Goal: Information Seeking & Learning: Learn about a topic

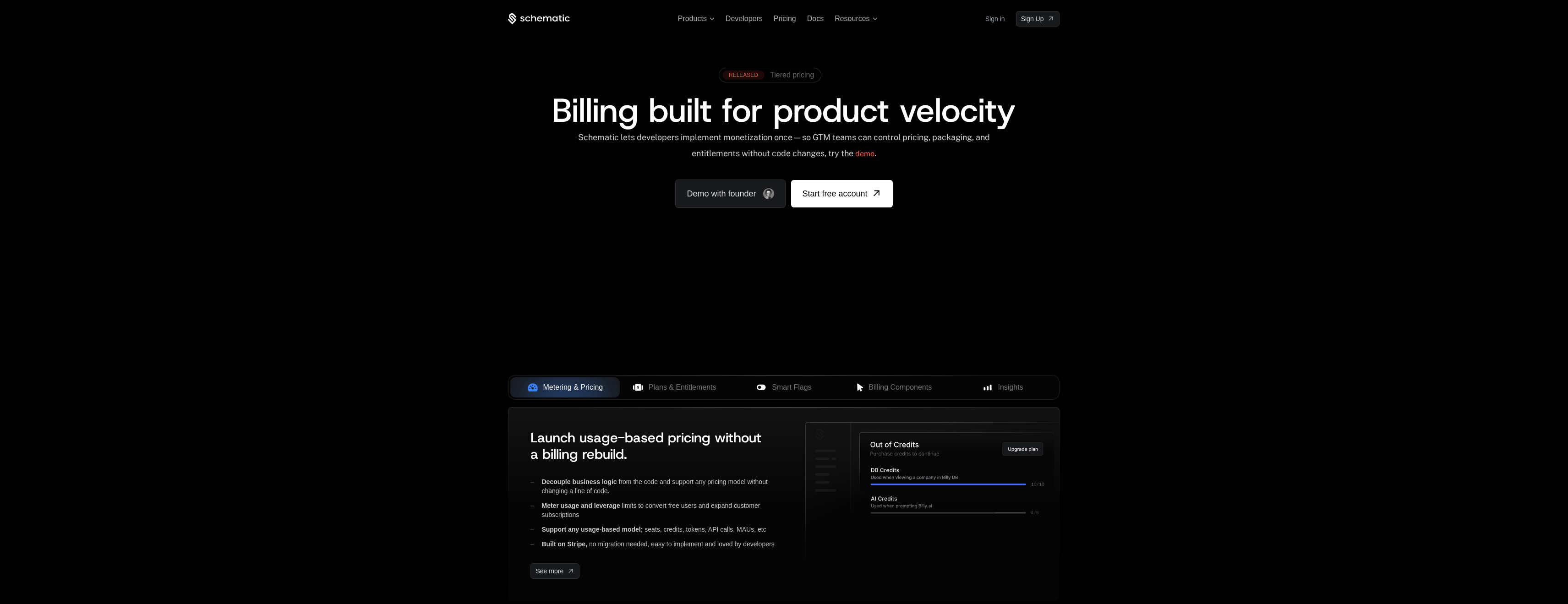
click at [799, 77] on span "Tiered pricing" at bounding box center [792, 75] width 44 height 9
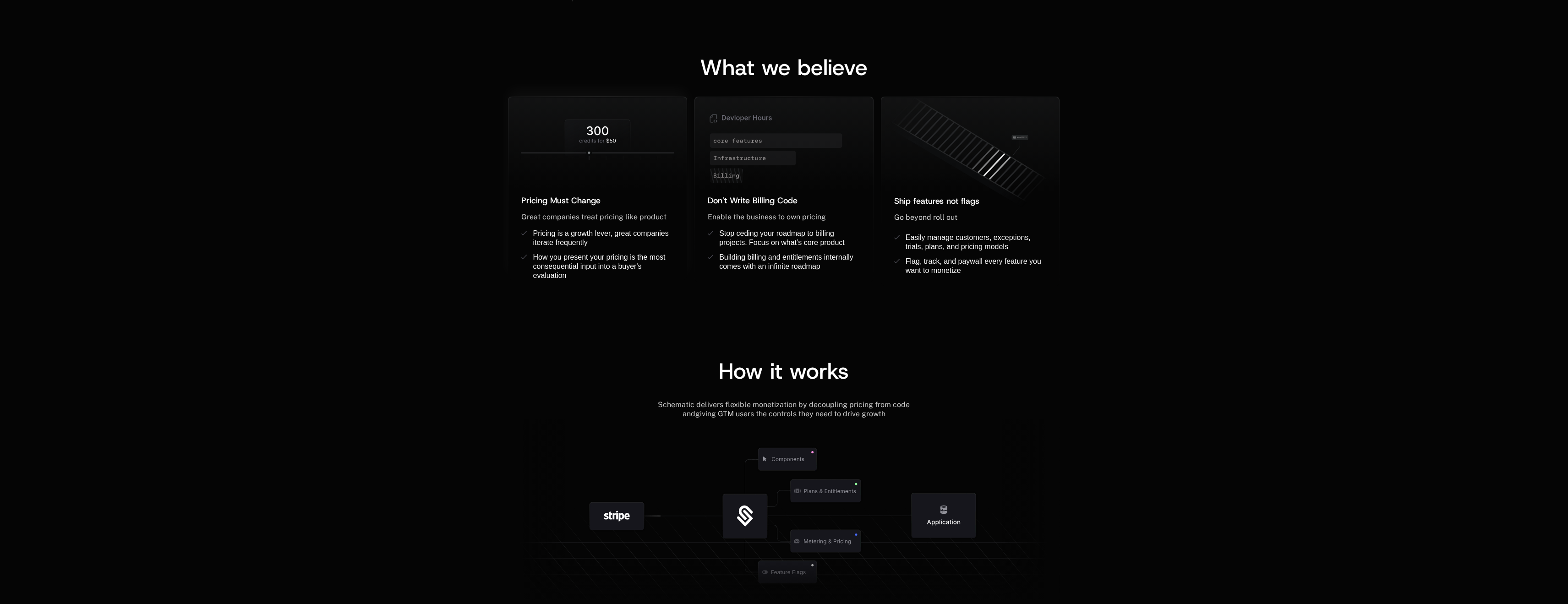
scroll to position [732, 0]
